Goal: Task Accomplishment & Management: Manage account settings

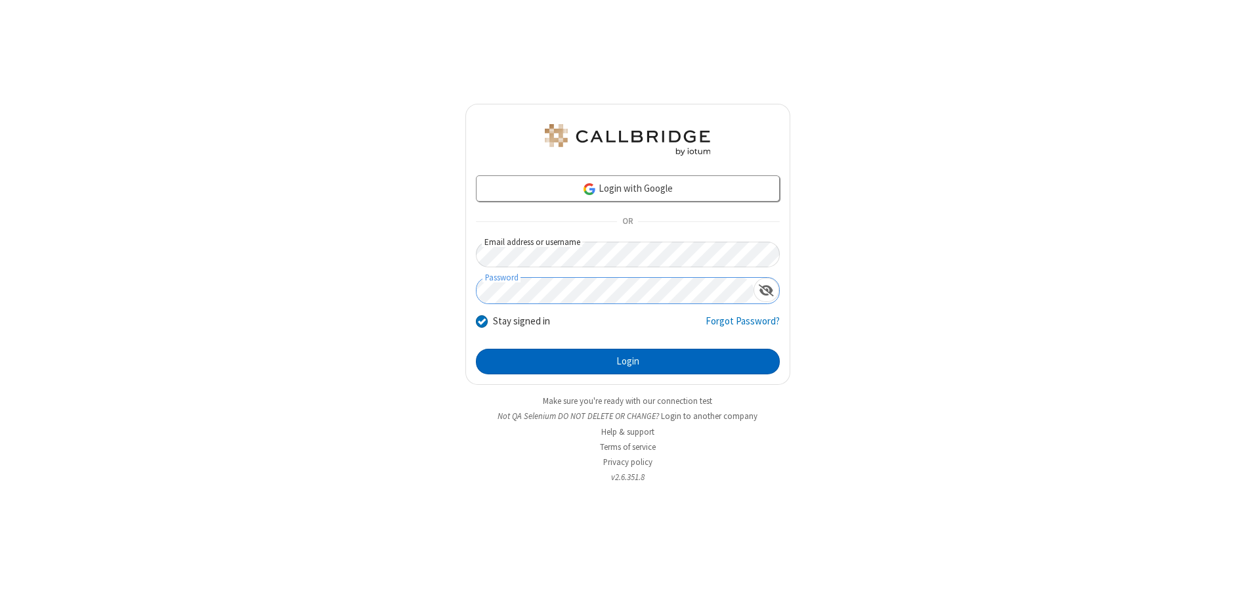
click at [628, 361] on button "Login" at bounding box center [628, 362] width 304 height 26
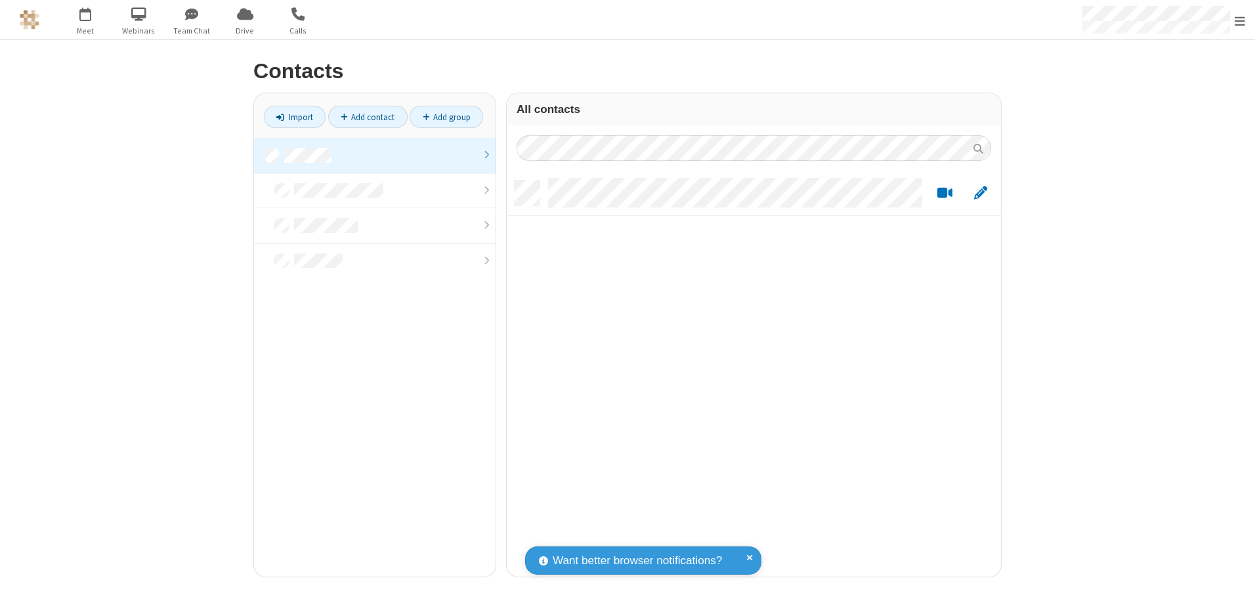
scroll to position [396, 484]
click at [375, 155] on link at bounding box center [375, 155] width 242 height 35
click at [368, 117] on link "Add contact" at bounding box center [367, 117] width 79 height 22
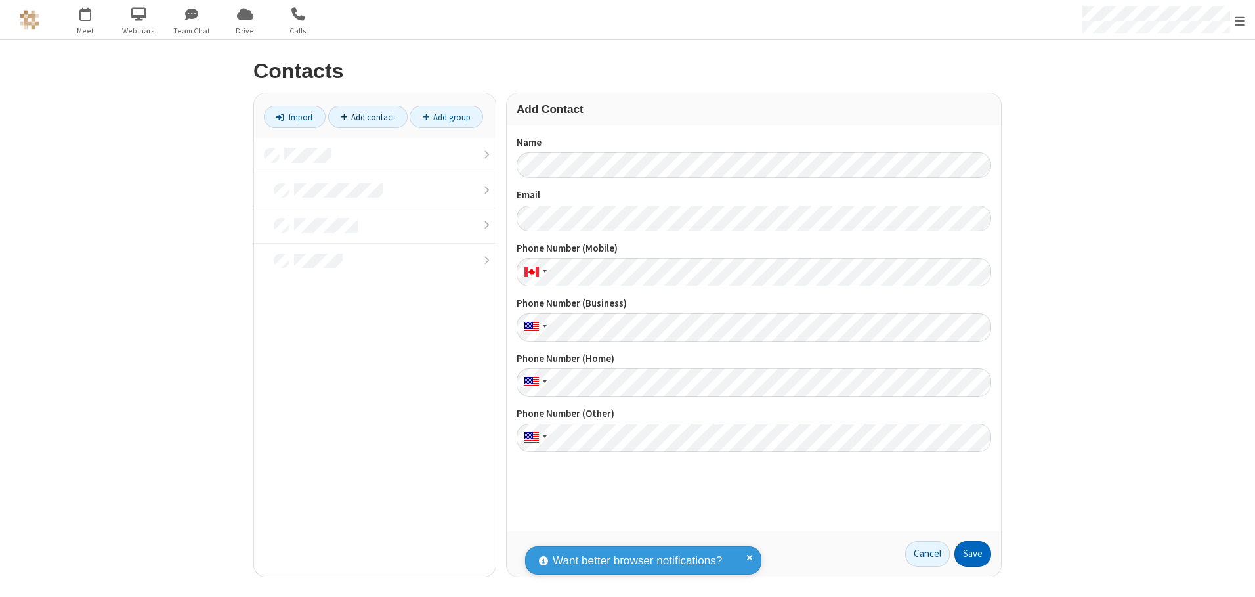
click at [973, 553] on button "Save" at bounding box center [972, 554] width 37 height 26
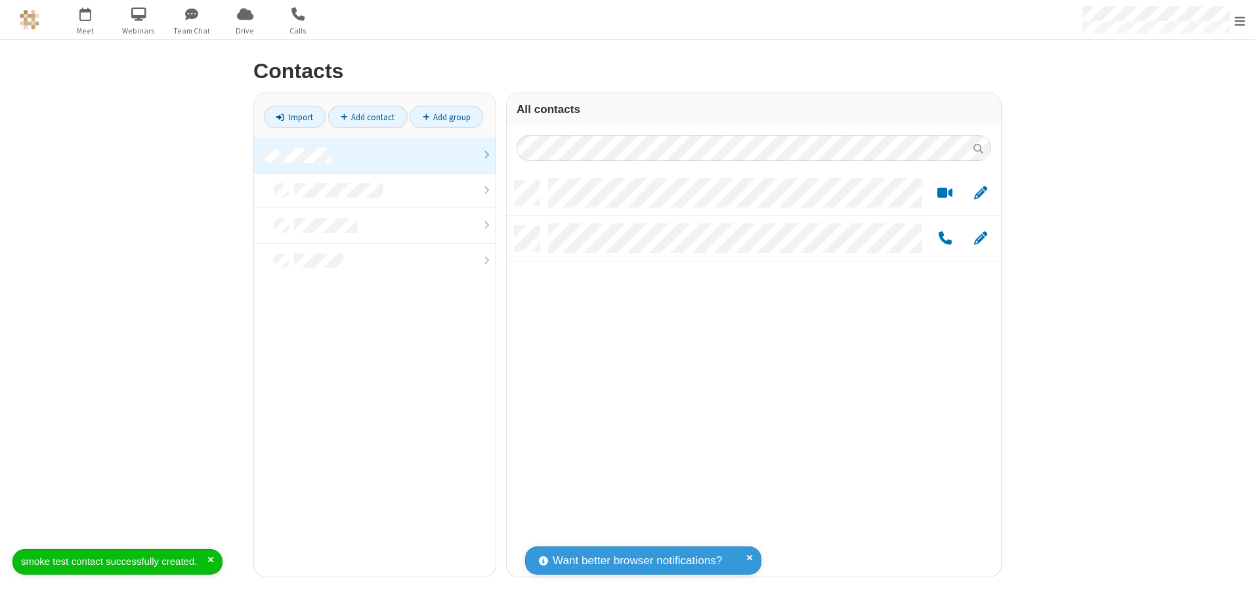
scroll to position [396, 484]
click at [368, 117] on link "Add contact" at bounding box center [367, 117] width 79 height 22
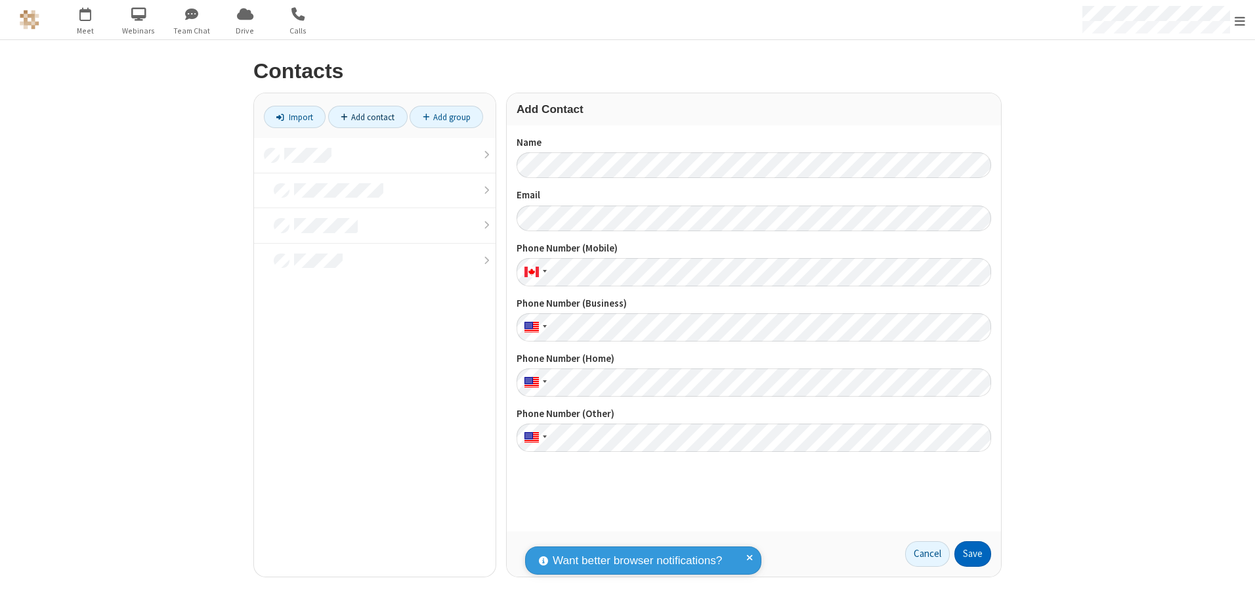
click at [973, 553] on button "Save" at bounding box center [972, 554] width 37 height 26
